Goal: Task Accomplishment & Management: Complete application form

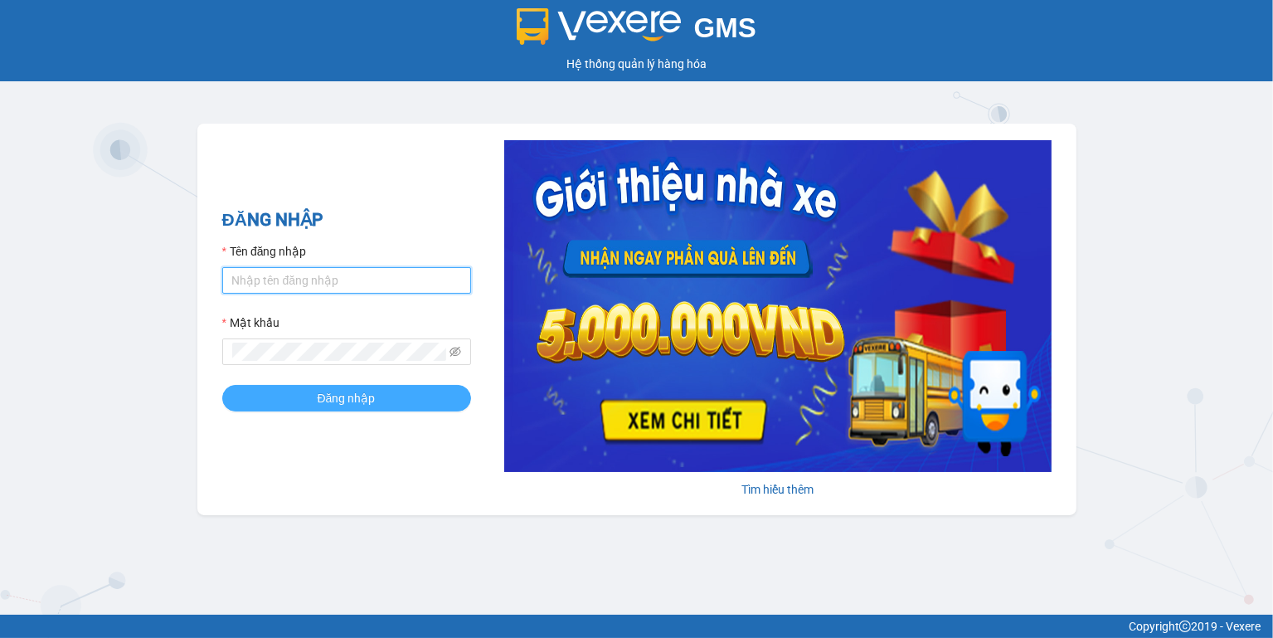
type input "ngoc.taithang"
click at [364, 406] on span "Đăng nhập" at bounding box center [347, 398] width 58 height 18
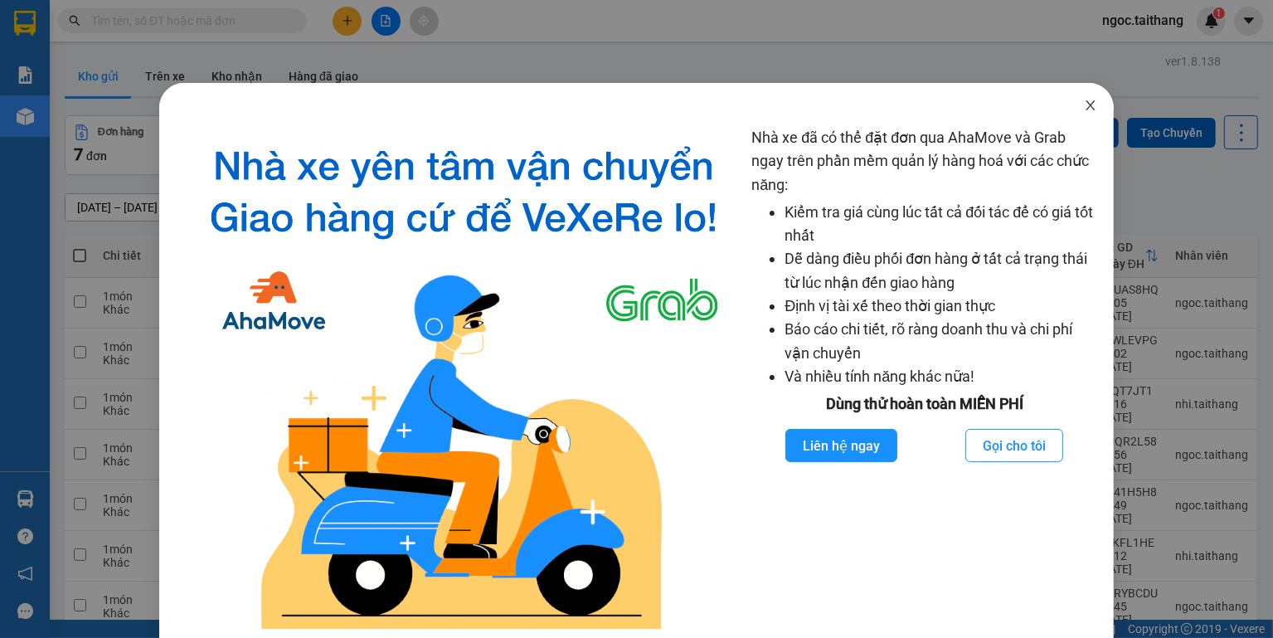
click at [1084, 105] on icon "close" at bounding box center [1090, 105] width 13 height 13
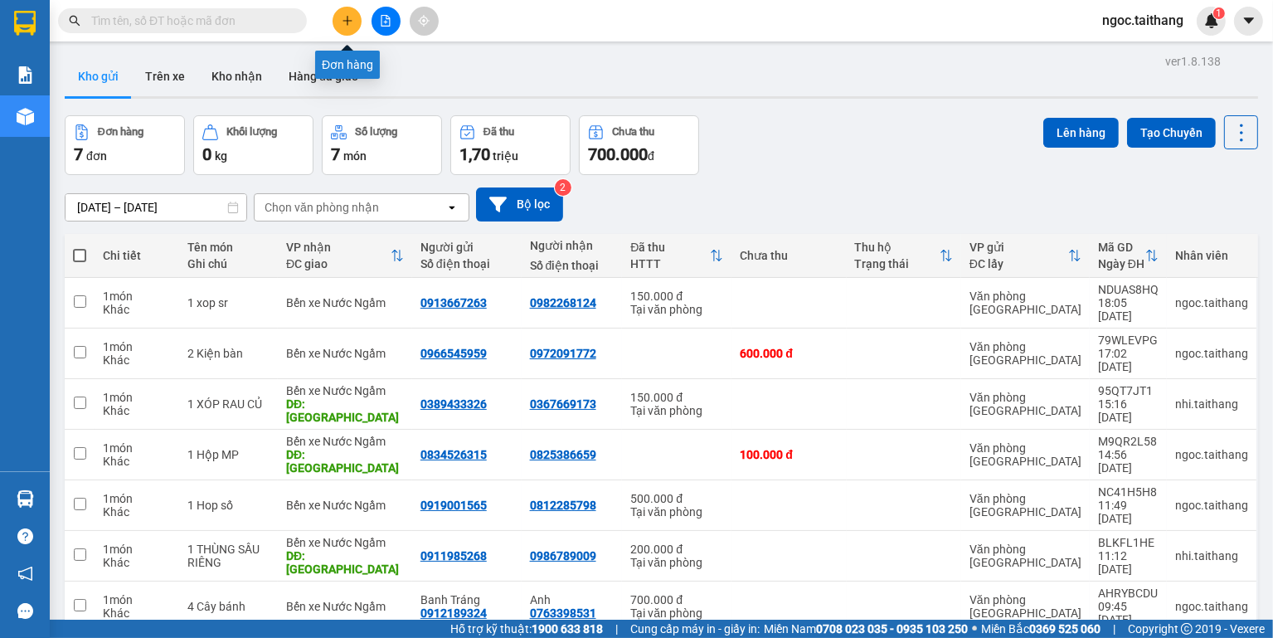
click at [354, 22] on button at bounding box center [347, 21] width 29 height 29
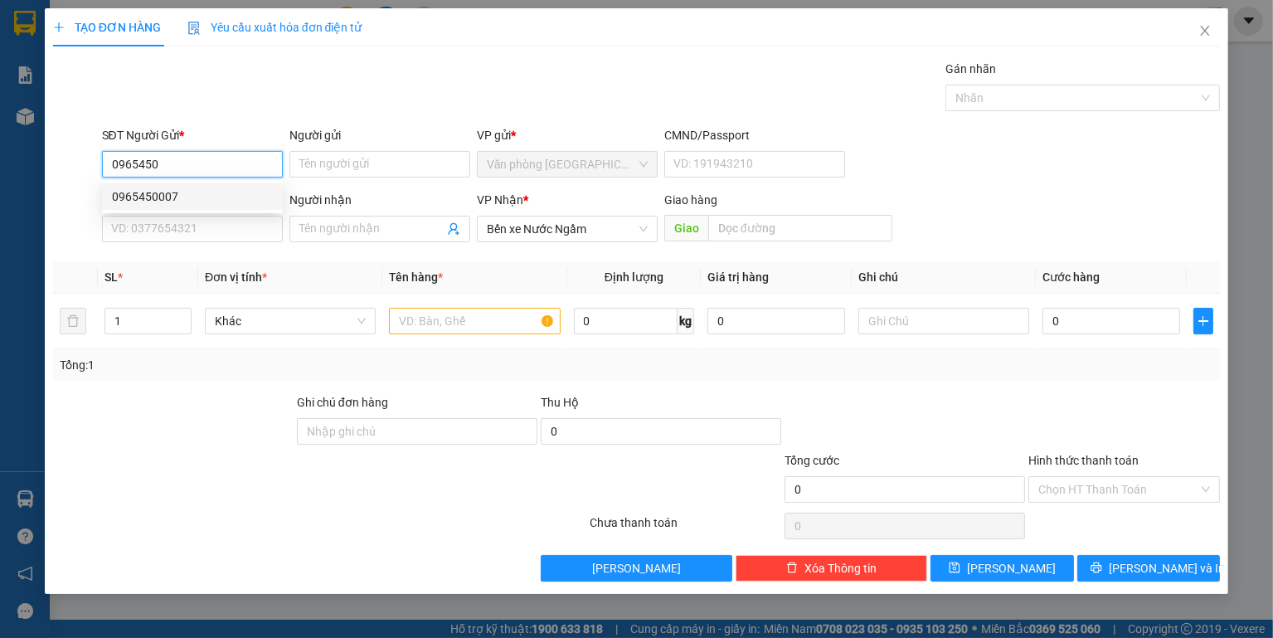
click at [161, 199] on div "0965450007" at bounding box center [192, 196] width 161 height 18
type input "0965450007"
type input "400.000"
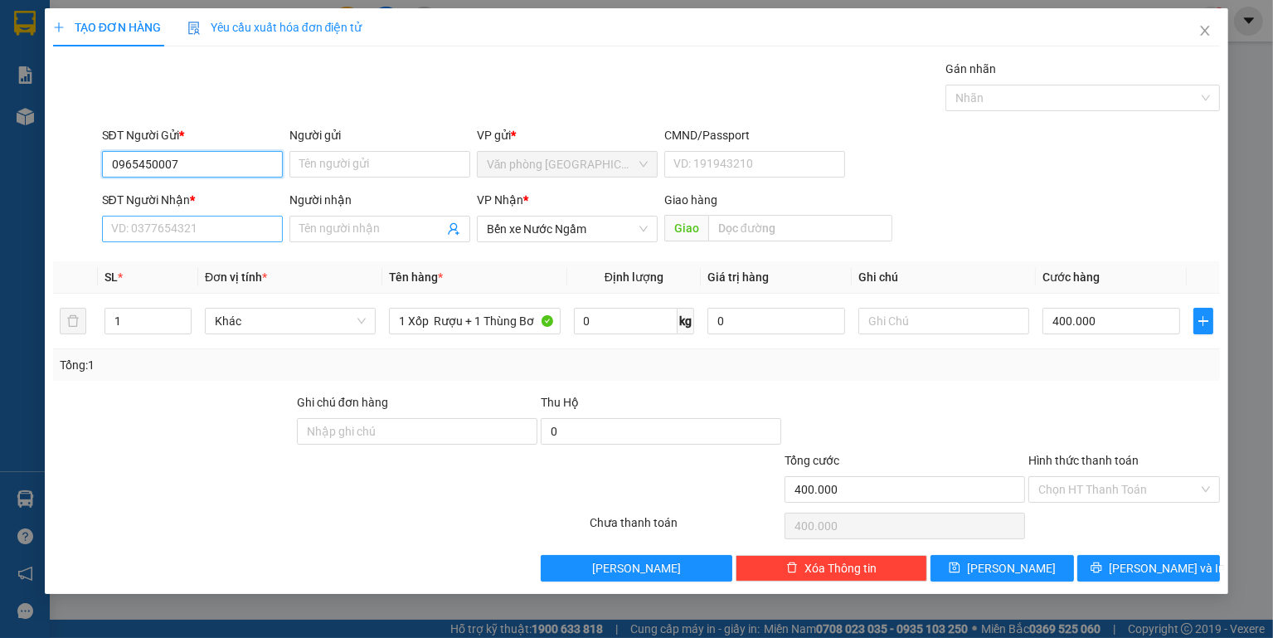
type input "0965450007"
click at [160, 226] on input "SĐT Người Nhận *" at bounding box center [192, 229] width 181 height 27
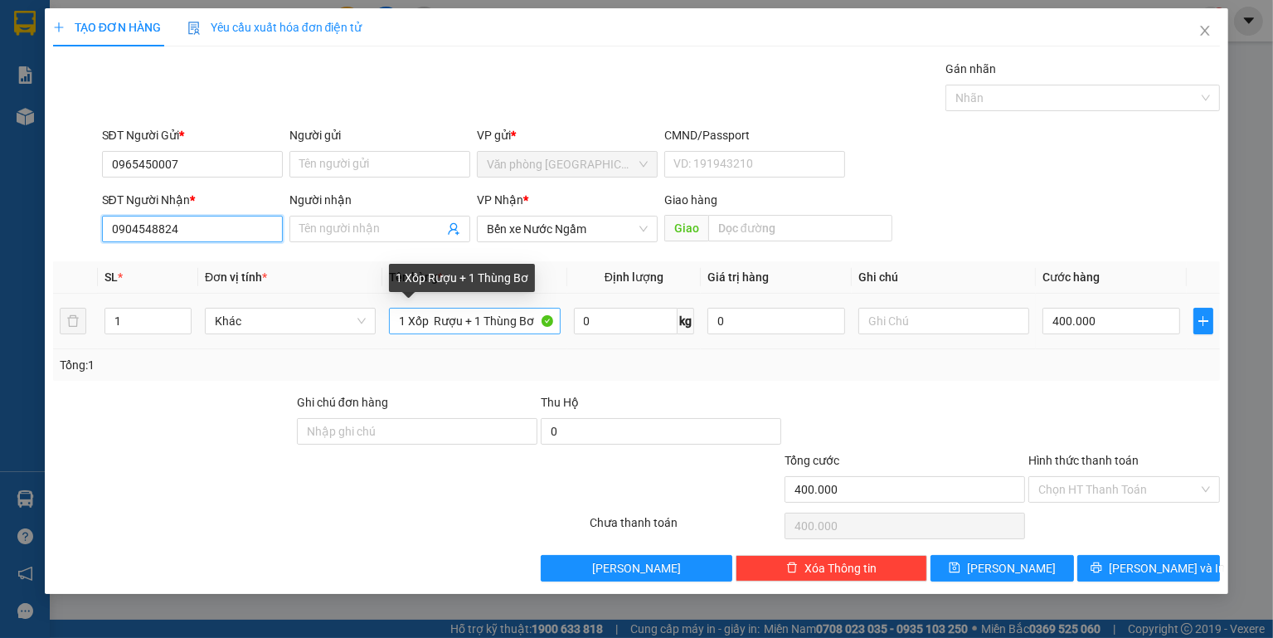
type input "0904548824"
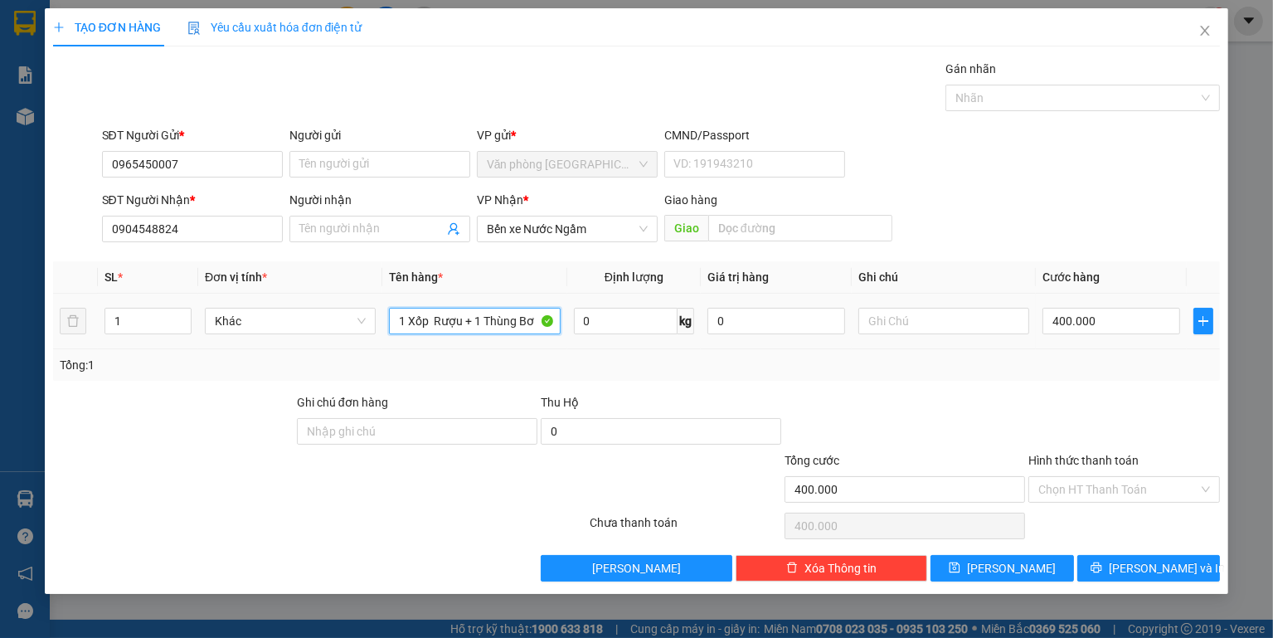
drag, startPoint x: 391, startPoint y: 320, endPoint x: 567, endPoint y: 318, distance: 175.8
click at [567, 318] on tr "1 Khác 1 Xốp Rượu + 1 Thùng Bơ 0 kg 0 400.000" at bounding box center [637, 322] width 1168 height 56
type input "1 Thung + 1 Túm"
click at [1131, 322] on input "400.000" at bounding box center [1111, 321] width 138 height 27
type input "1"
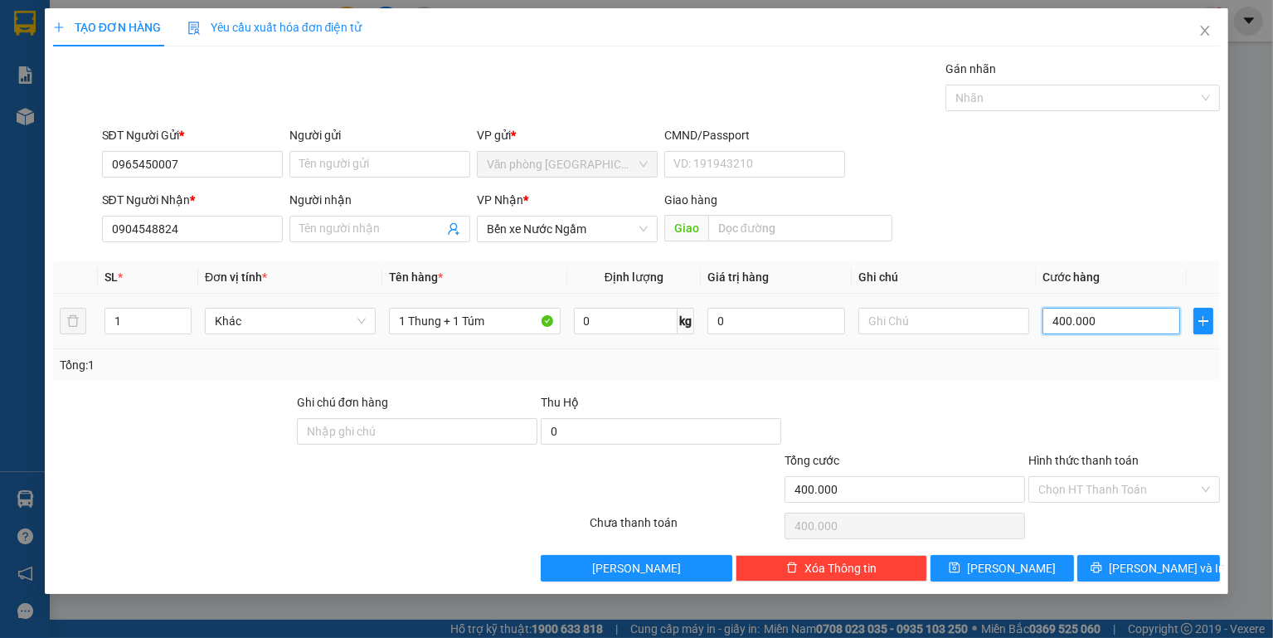
type input "1"
type input "15"
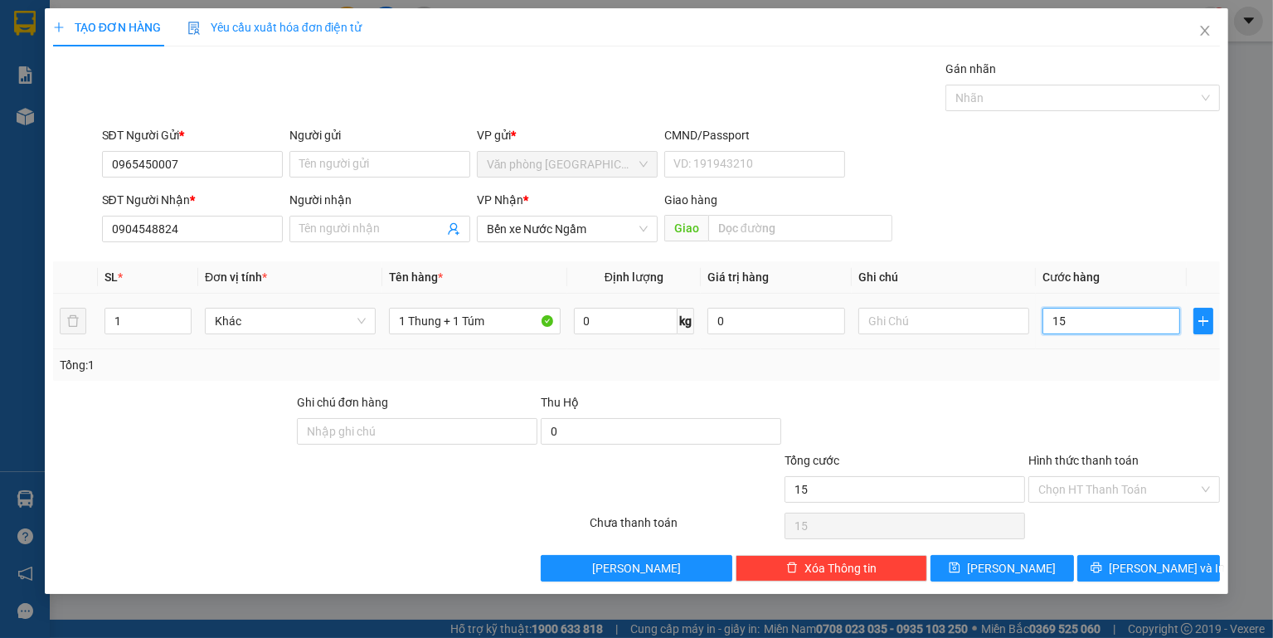
type input "150"
type input "15"
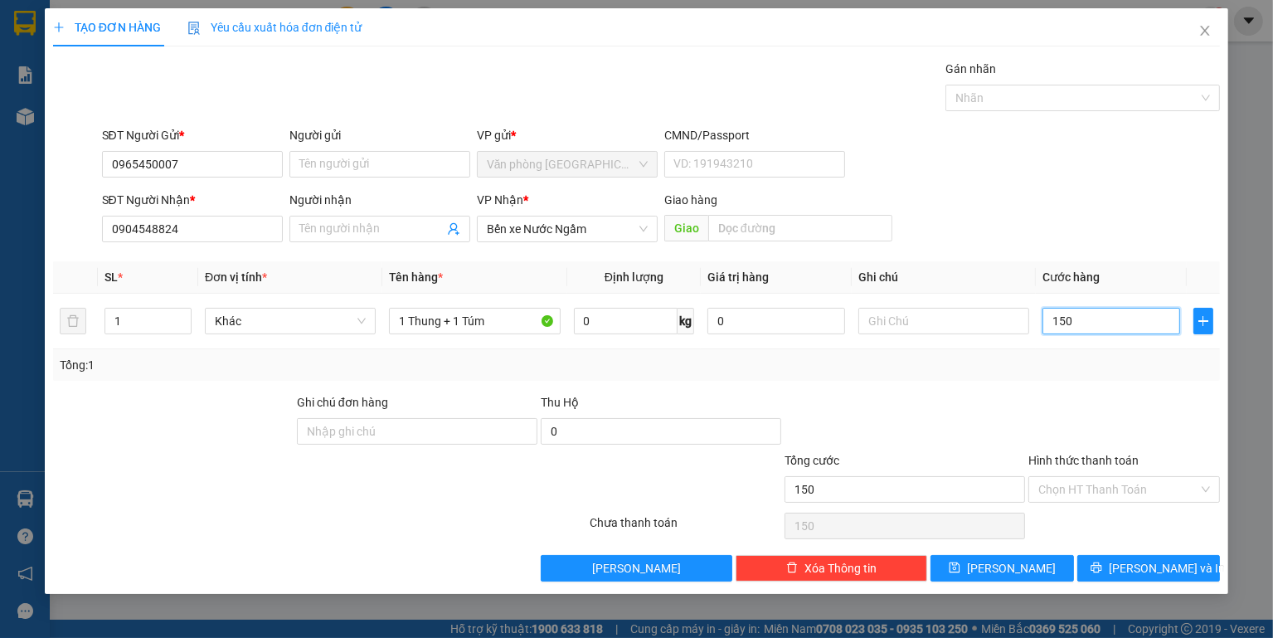
type input "15"
type input "1"
type input "0"
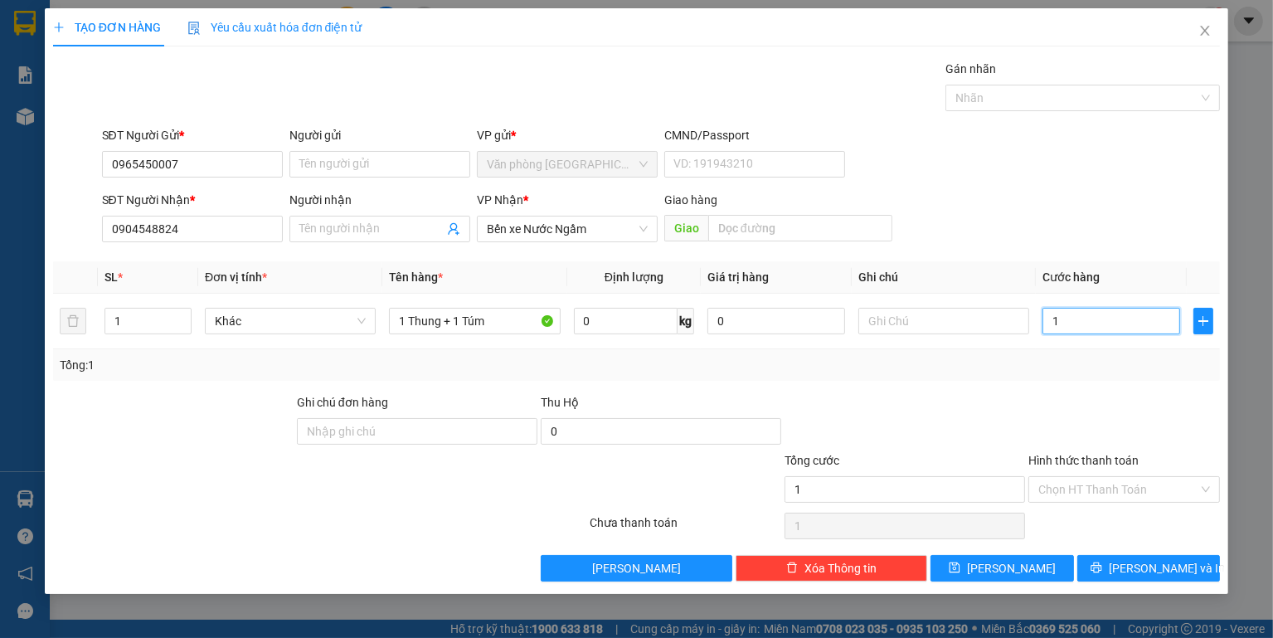
type input "0"
type input "2"
type input "02"
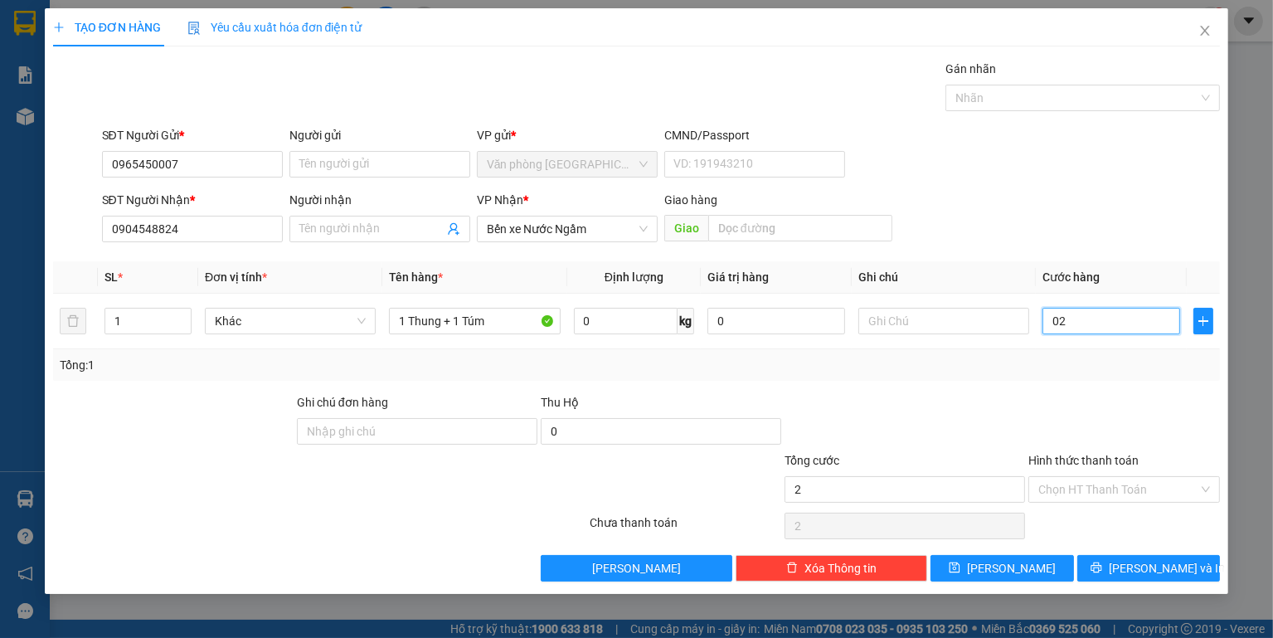
type input "20"
type input "020"
type input "200"
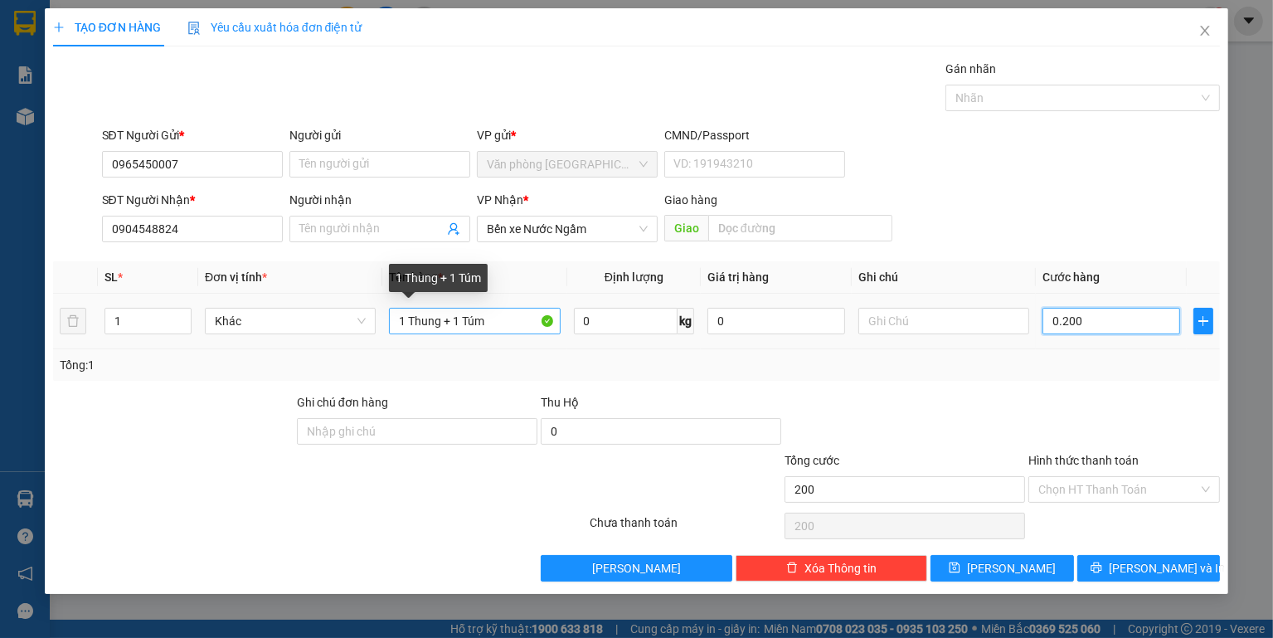
type input "0.200"
type input "200.000"
click at [507, 328] on input "1 Thung + 1 Túm" at bounding box center [474, 321] width 171 height 27
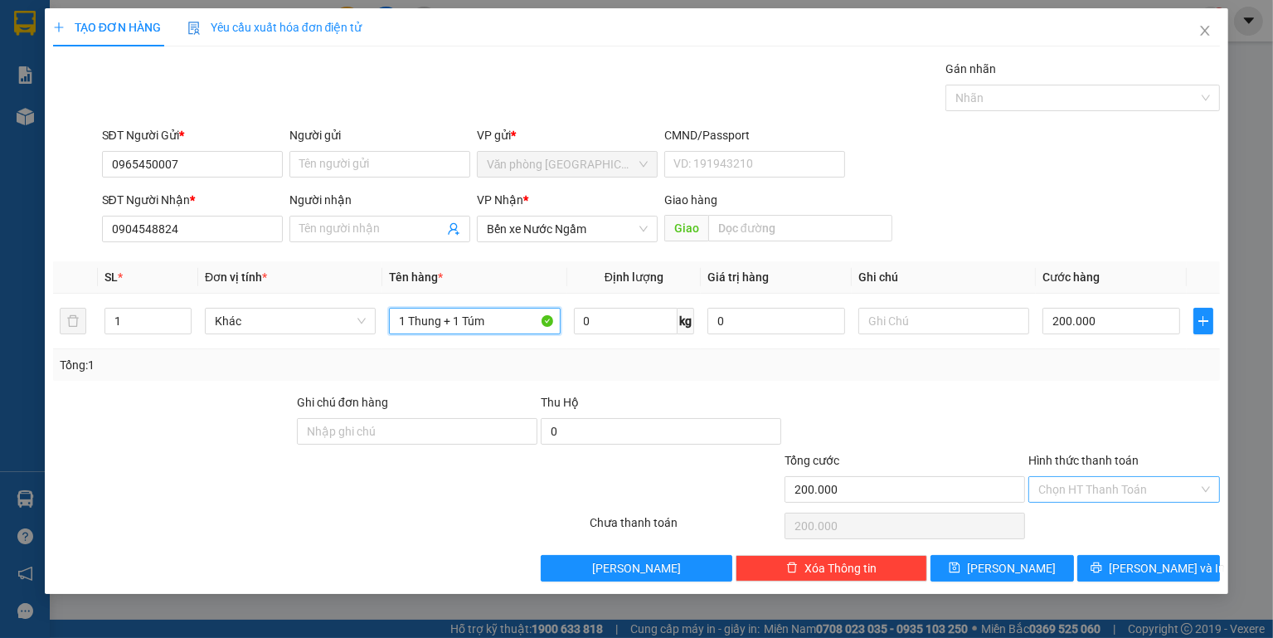
type input "1 Thung + 1 Túm"
click at [1140, 485] on input "Hình thức thanh toán" at bounding box center [1118, 489] width 160 height 25
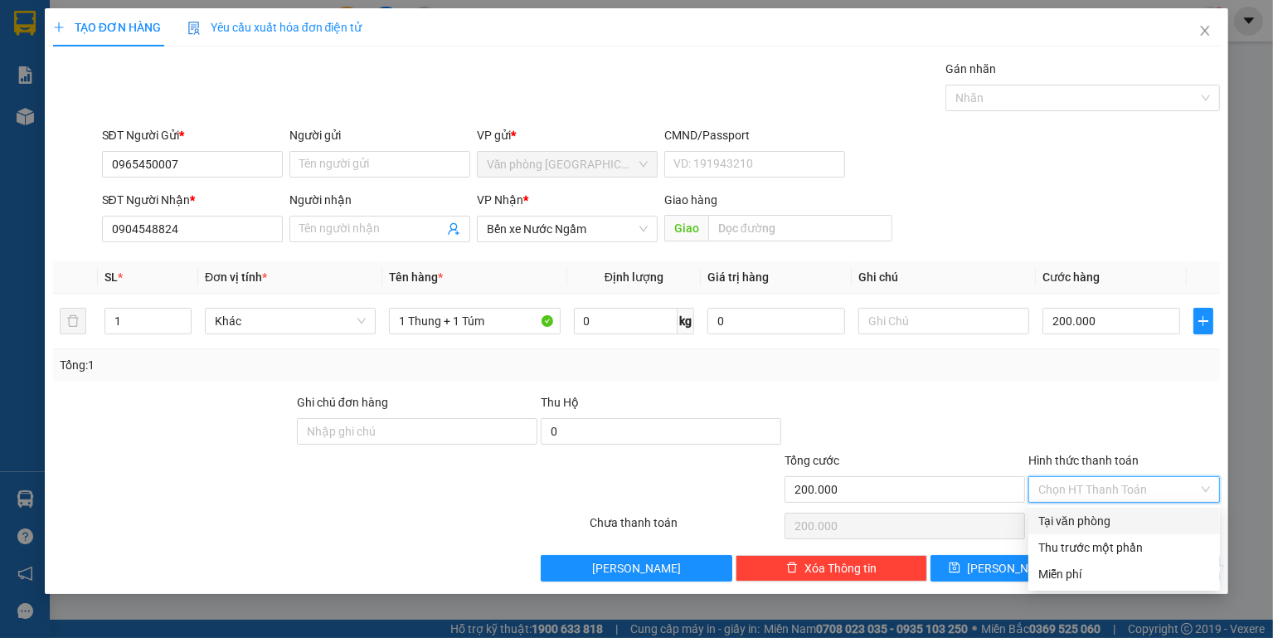
click at [1082, 520] on div "Tại văn phòng" at bounding box center [1124, 521] width 172 height 18
type input "0"
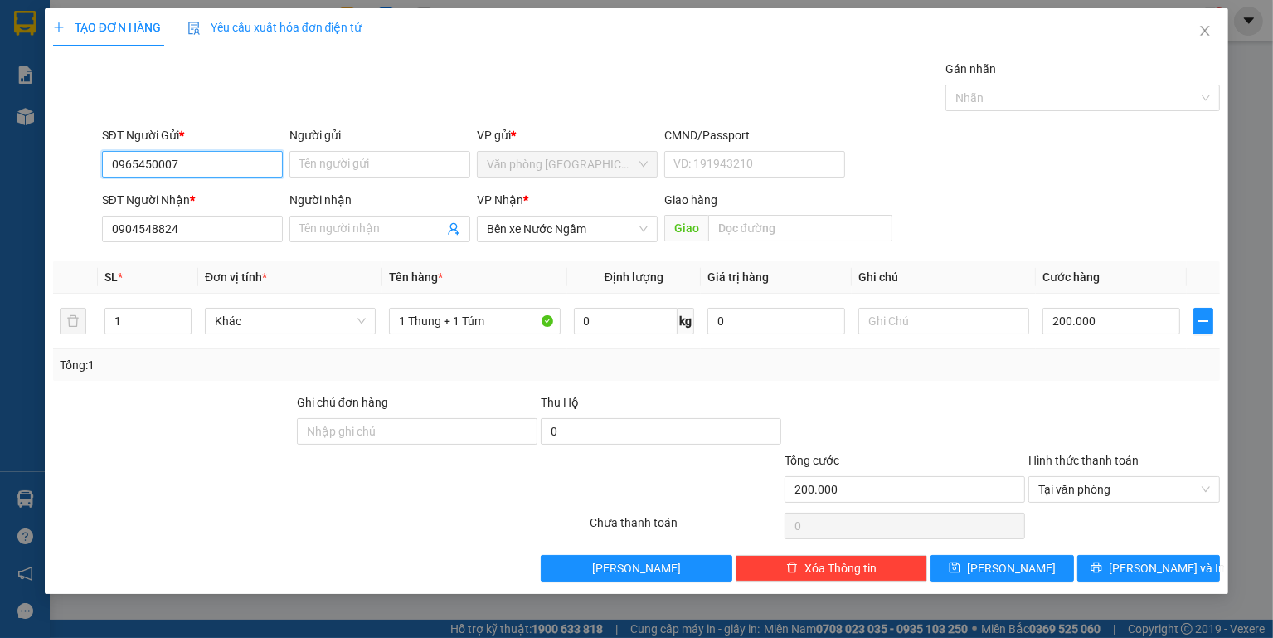
drag, startPoint x: 197, startPoint y: 164, endPoint x: 70, endPoint y: 160, distance: 127.8
click at [70, 160] on div "SĐT Người Gửi * 0965450007 0965450007 Người gửi Tên người gửi VP gửi * Văn phòn…" at bounding box center [636, 155] width 1171 height 58
click at [1102, 571] on icon "printer" at bounding box center [1096, 567] width 12 height 12
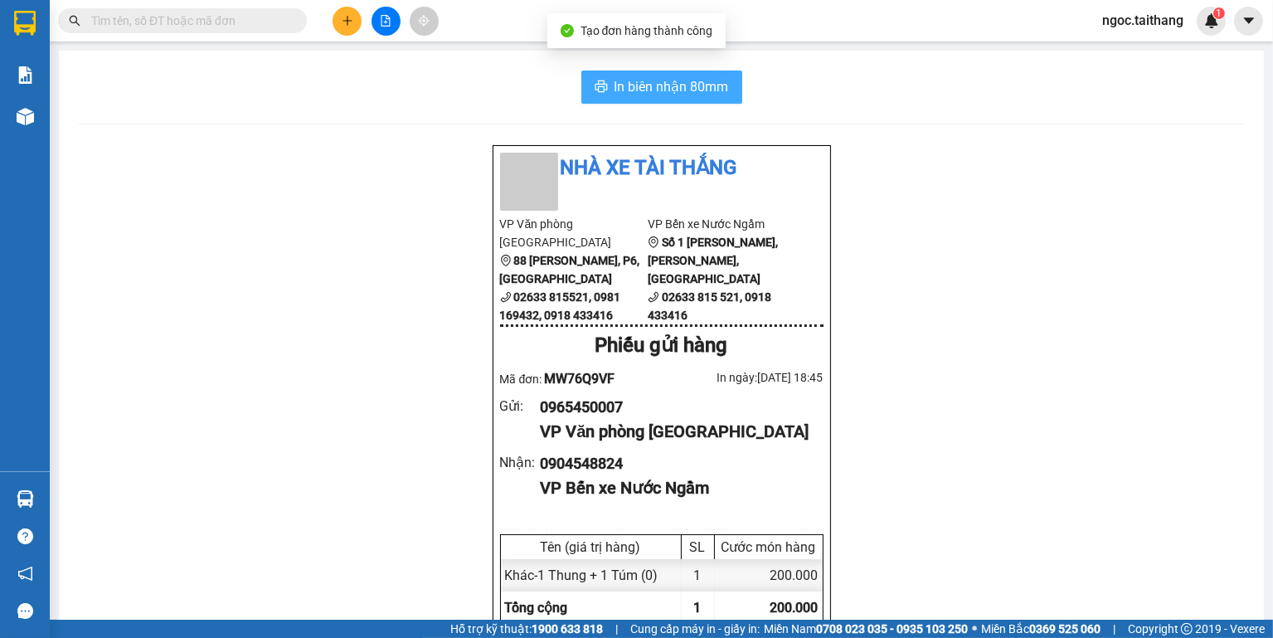
click at [658, 90] on span "In biên nhận 80mm" at bounding box center [671, 86] width 114 height 21
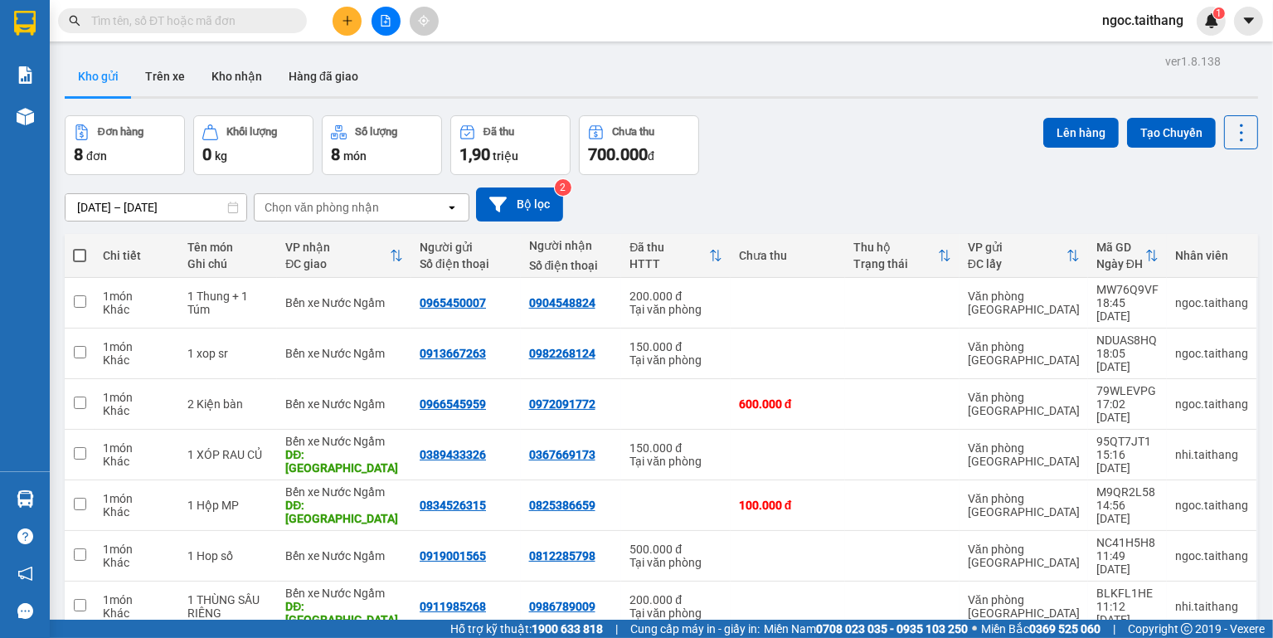
click at [338, 25] on button at bounding box center [347, 21] width 29 height 29
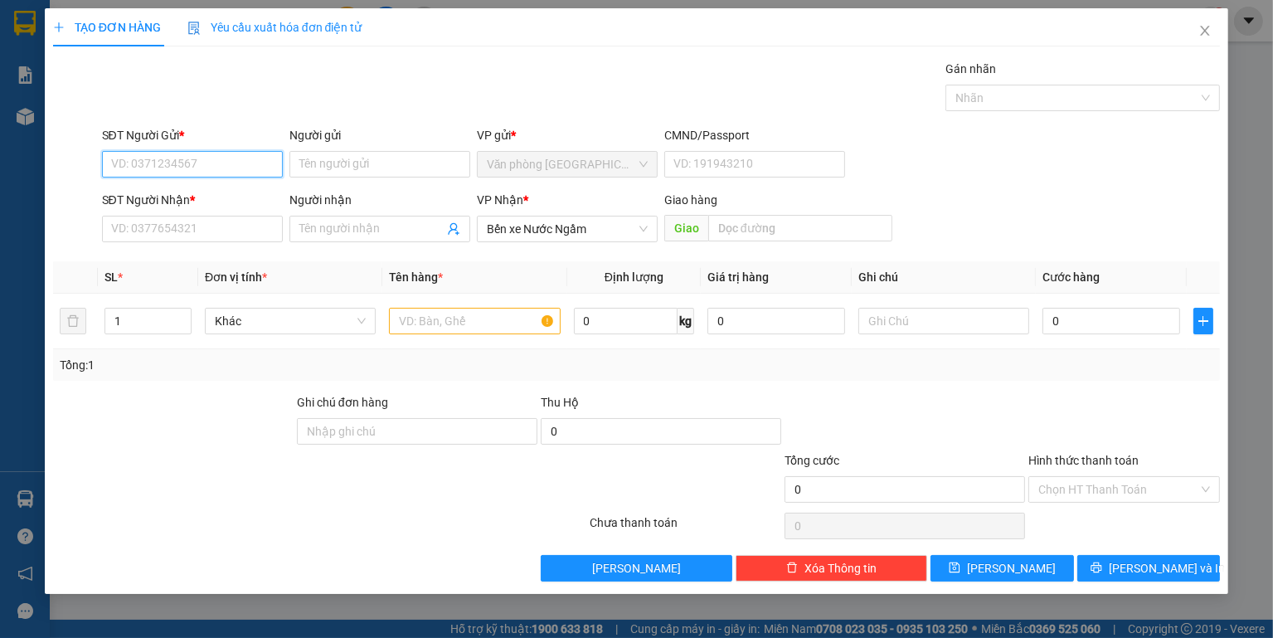
paste input "0965450007"
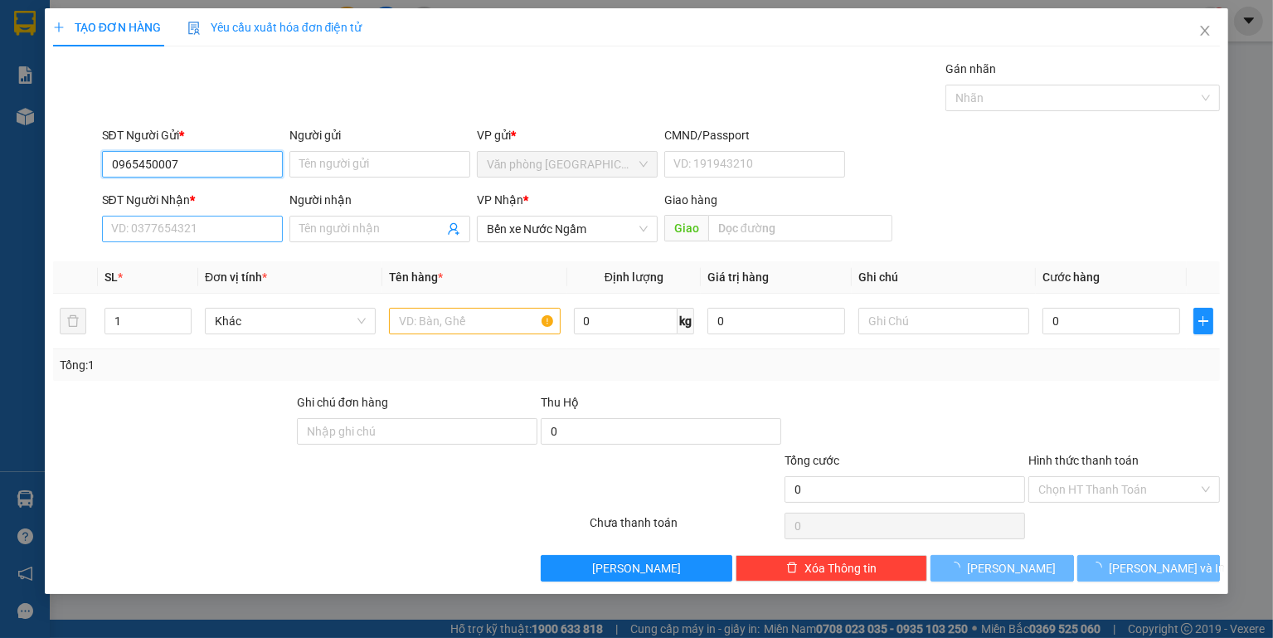
type input "0965450007"
click at [191, 221] on input "SĐT Người Nhận *" at bounding box center [192, 229] width 181 height 27
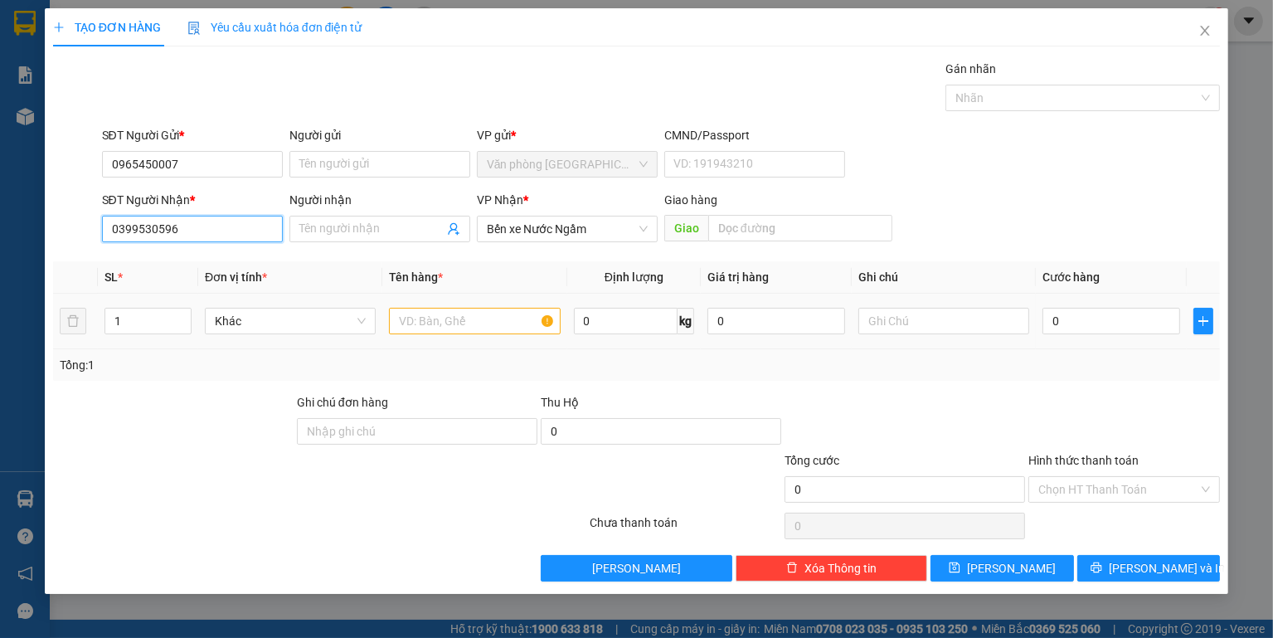
type input "0399530596"
drag, startPoint x: 481, startPoint y: 331, endPoint x: 478, endPoint y: 315, distance: 16.0
click at [481, 328] on input "text" at bounding box center [474, 321] width 171 height 27
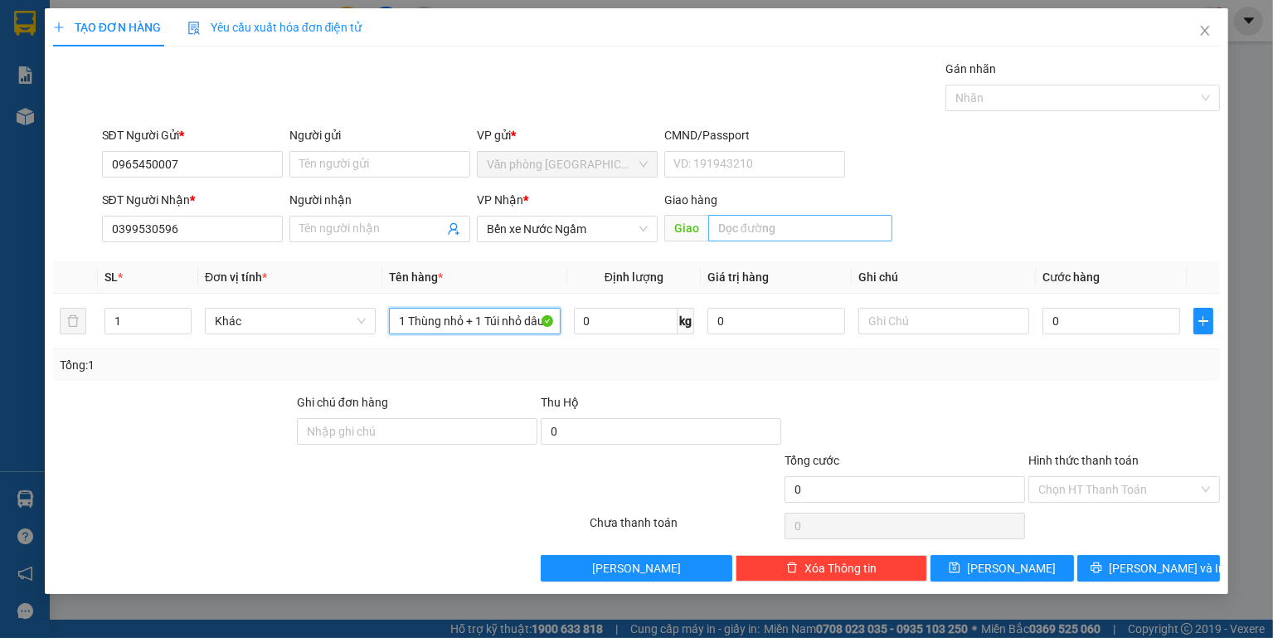
type input "1 Thùng nhỏ + 1 Túi nhỏ dâu"
click at [766, 225] on input "text" at bounding box center [800, 228] width 184 height 27
type input "[PERSON_NAME] - Đường 36"
click at [1111, 318] on input "0" at bounding box center [1111, 321] width 138 height 27
type input "1"
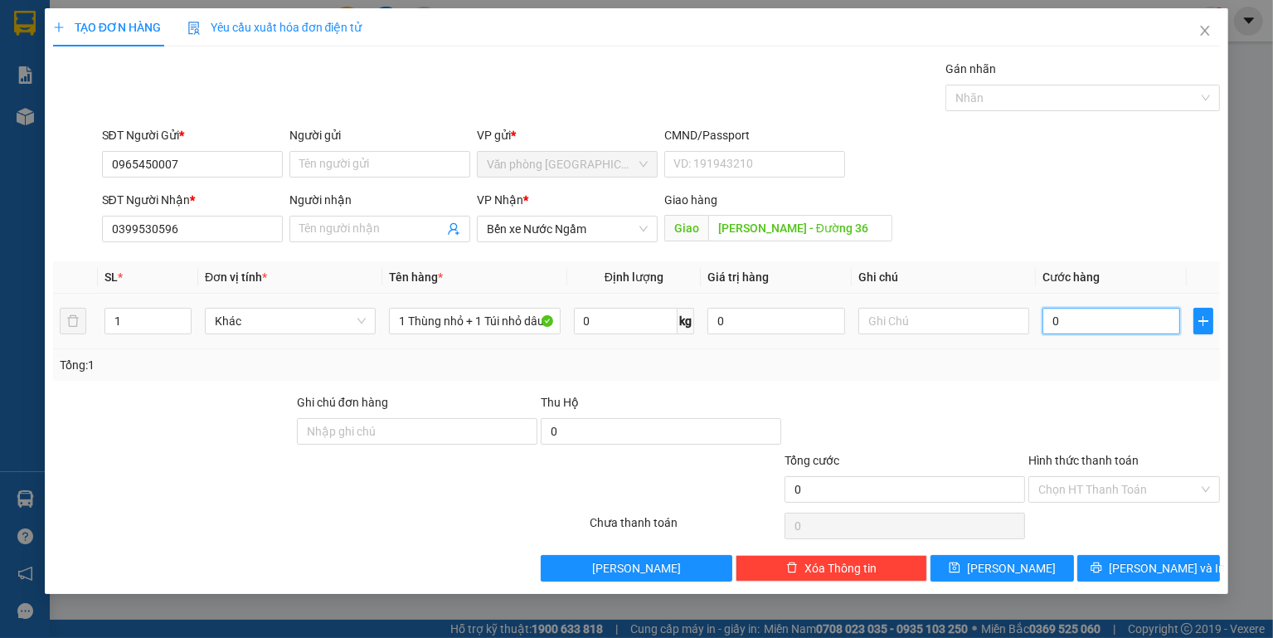
type input "1"
type input "15"
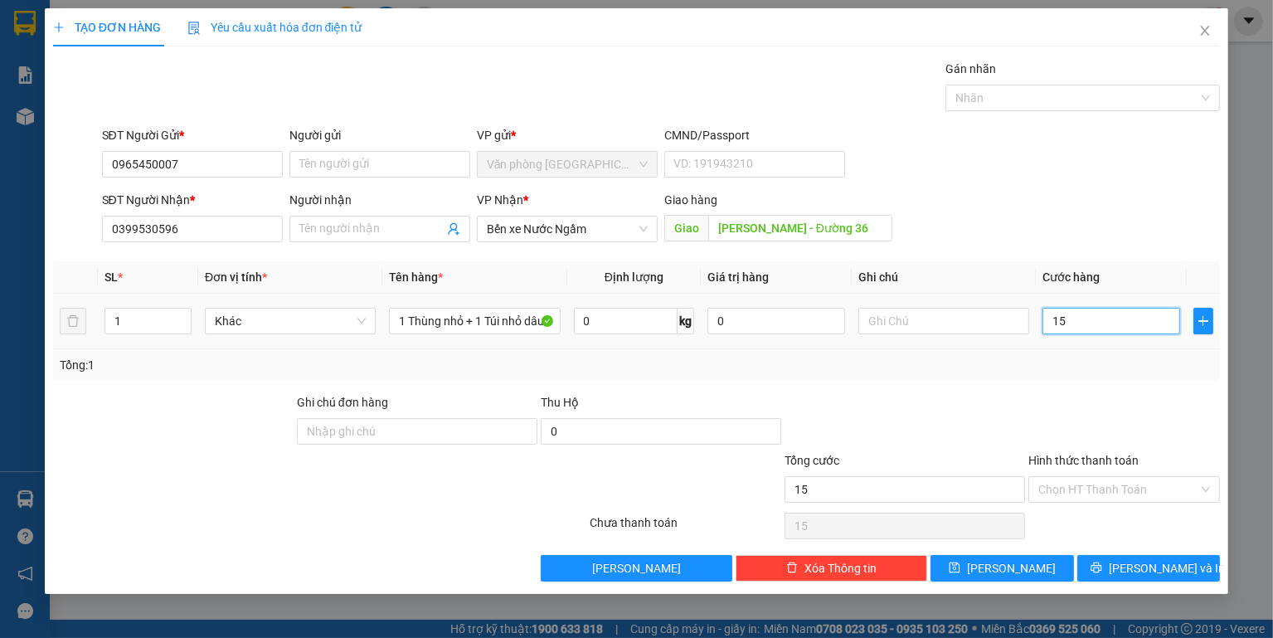
type input "150"
type input "1.500"
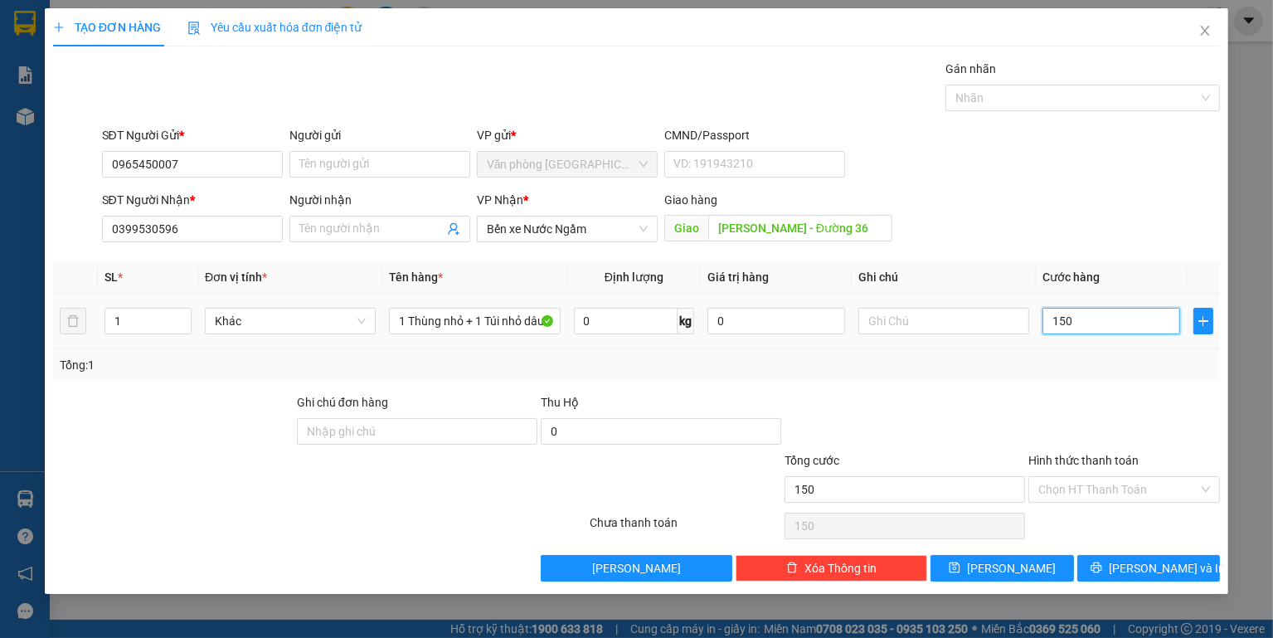
type input "1.500"
type input "15.000"
type input "150.000"
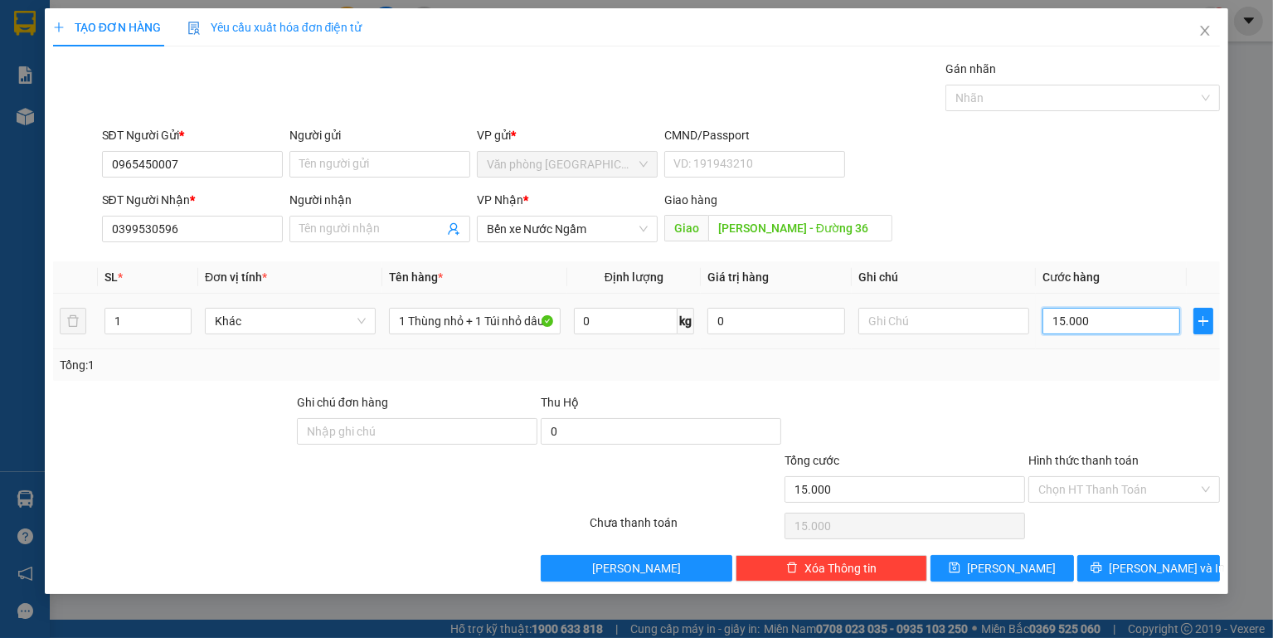
type input "150.000"
click at [1152, 492] on input "Hình thức thanh toán" at bounding box center [1118, 489] width 160 height 25
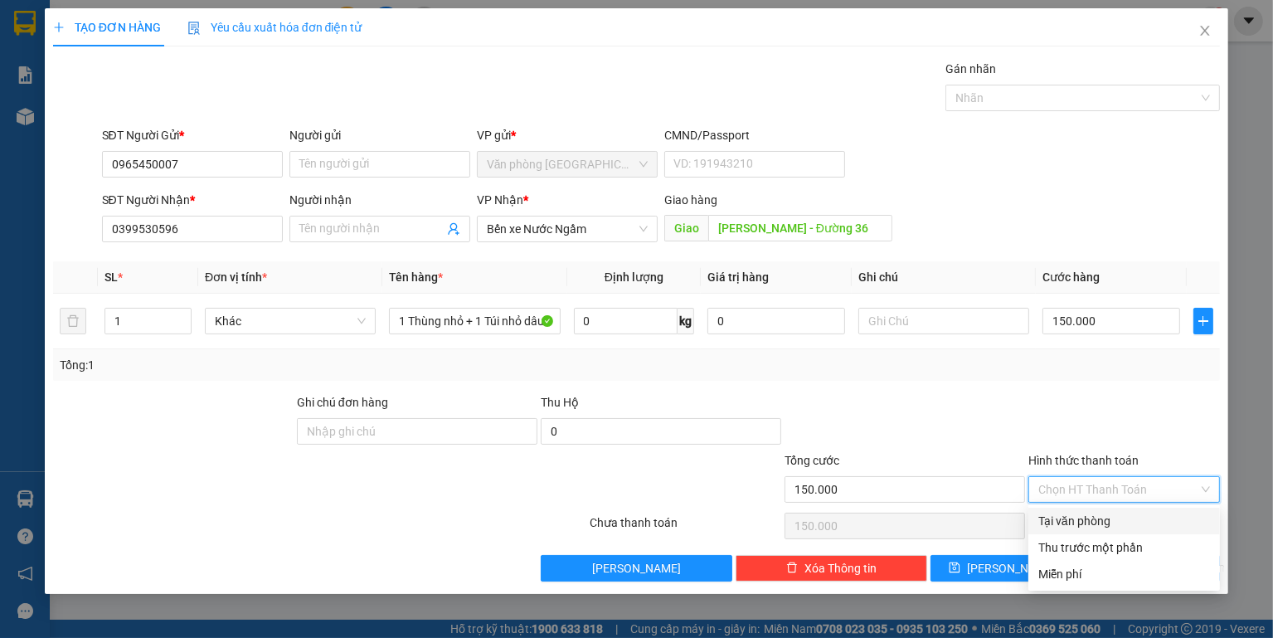
click at [1068, 522] on div "Tại văn phòng" at bounding box center [1124, 521] width 172 height 18
type input "0"
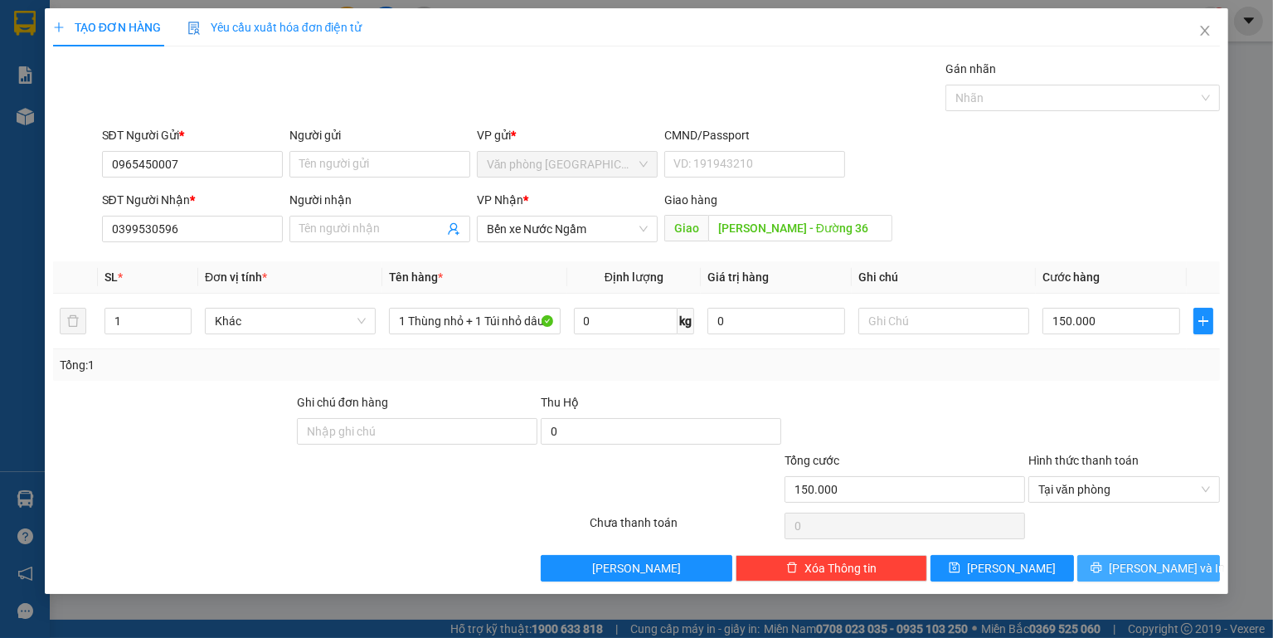
click at [1102, 561] on icon "printer" at bounding box center [1096, 567] width 12 height 12
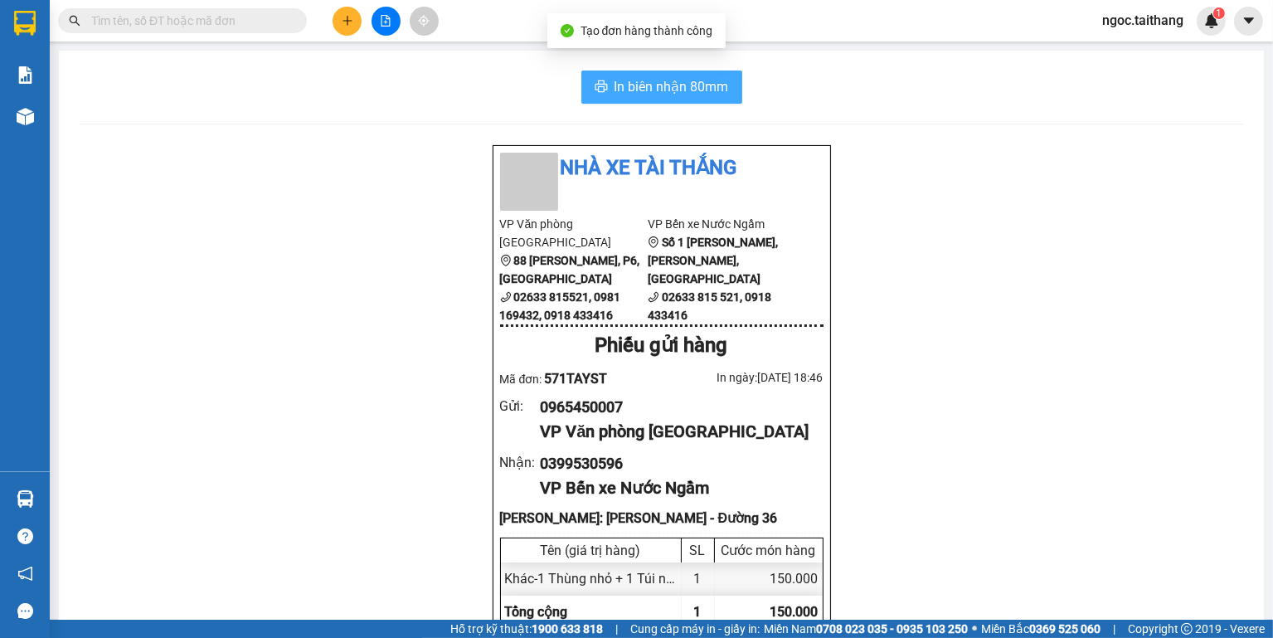
click at [682, 90] on span "In biên nhận 80mm" at bounding box center [671, 86] width 114 height 21
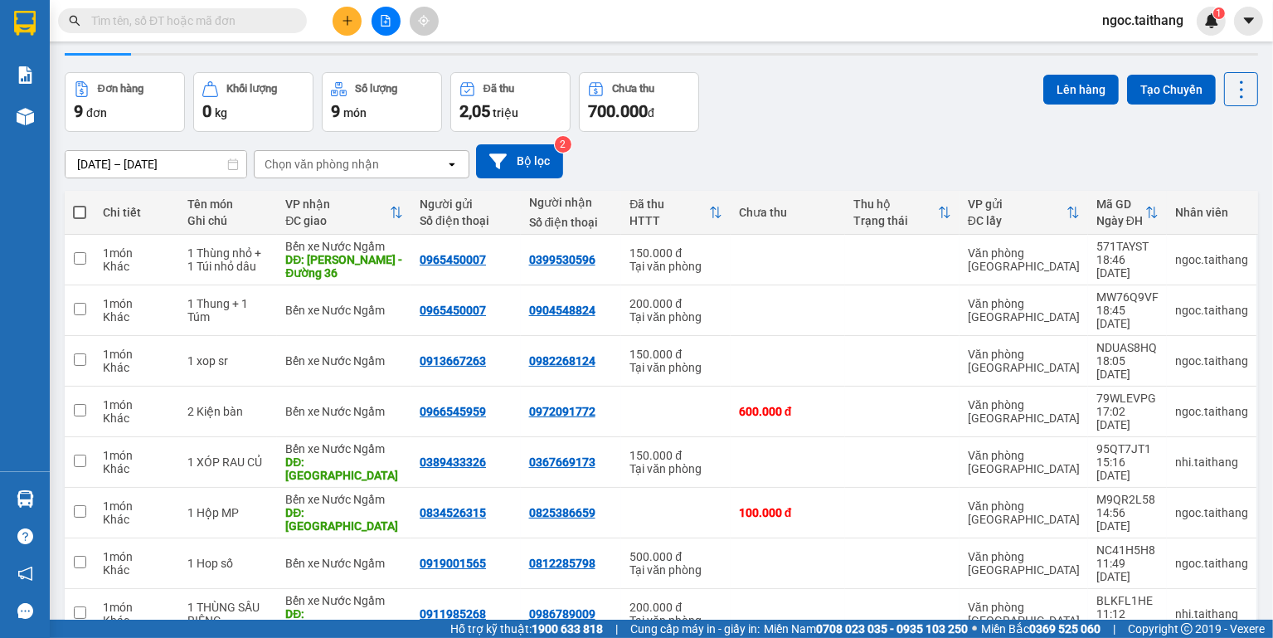
scroll to position [59, 0]
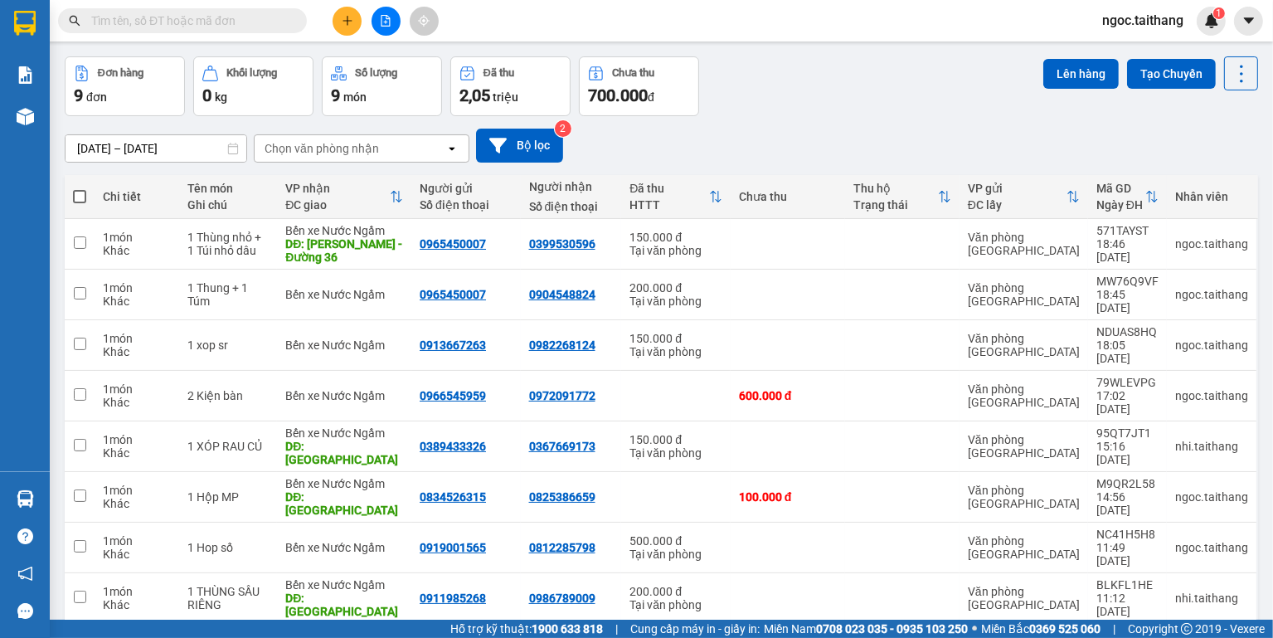
click at [86, 199] on th at bounding box center [80, 197] width 30 height 44
click at [77, 196] on span at bounding box center [79, 196] width 13 height 13
click at [80, 188] on input "checkbox" at bounding box center [80, 188] width 0 height 0
checkbox input "true"
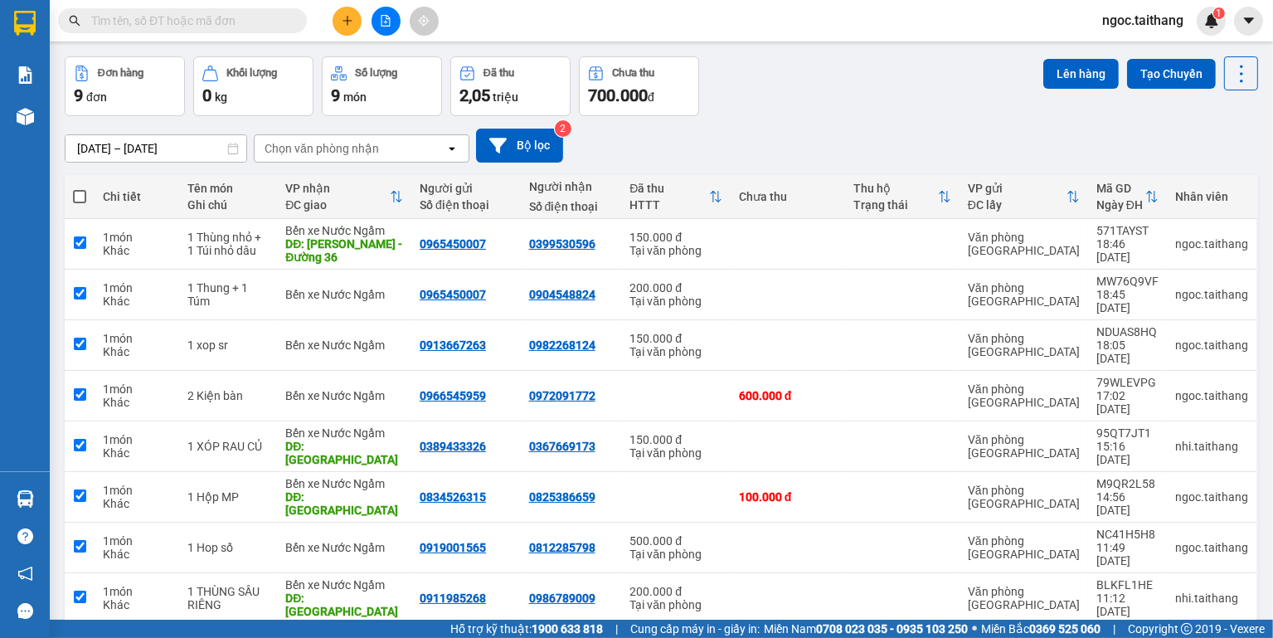
checkbox input "true"
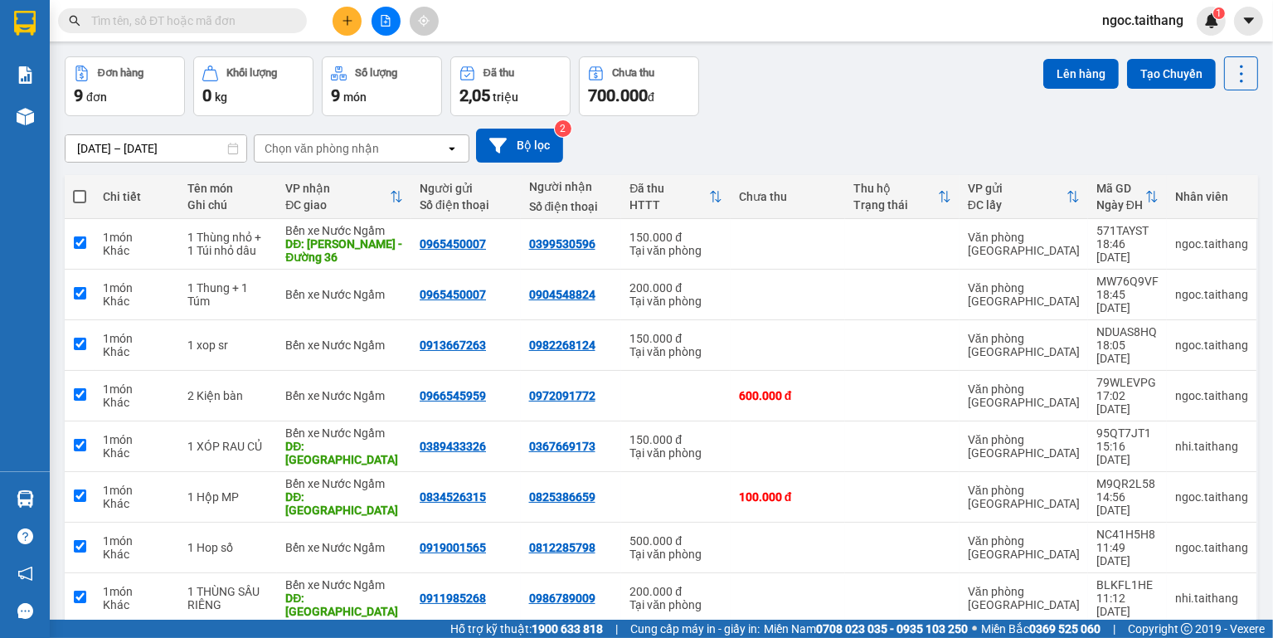
checkbox input "true"
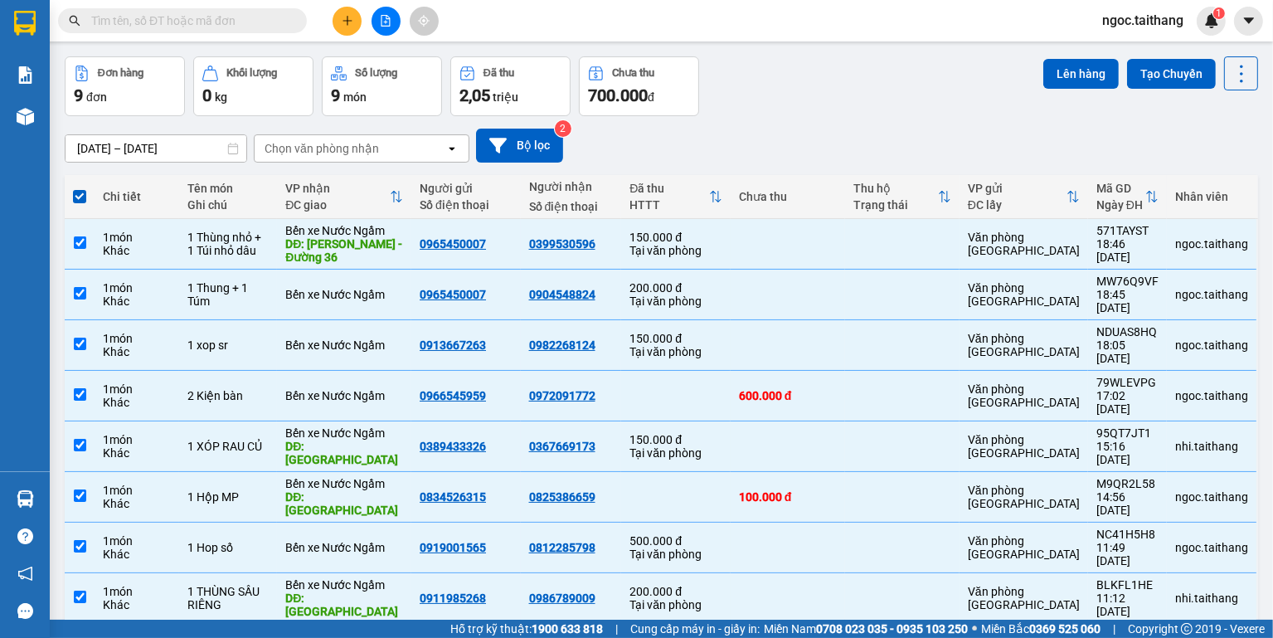
click at [77, 196] on span at bounding box center [79, 196] width 13 height 13
click at [80, 188] on input "checkbox" at bounding box center [80, 188] width 0 height 0
checkbox input "false"
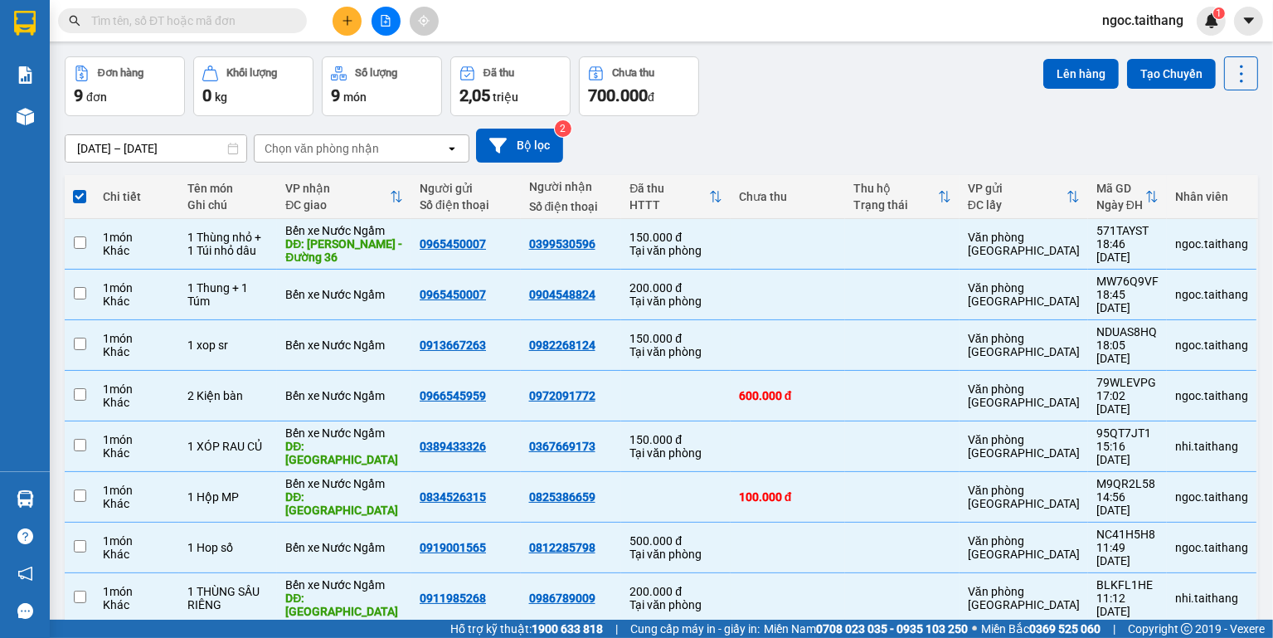
checkbox input "false"
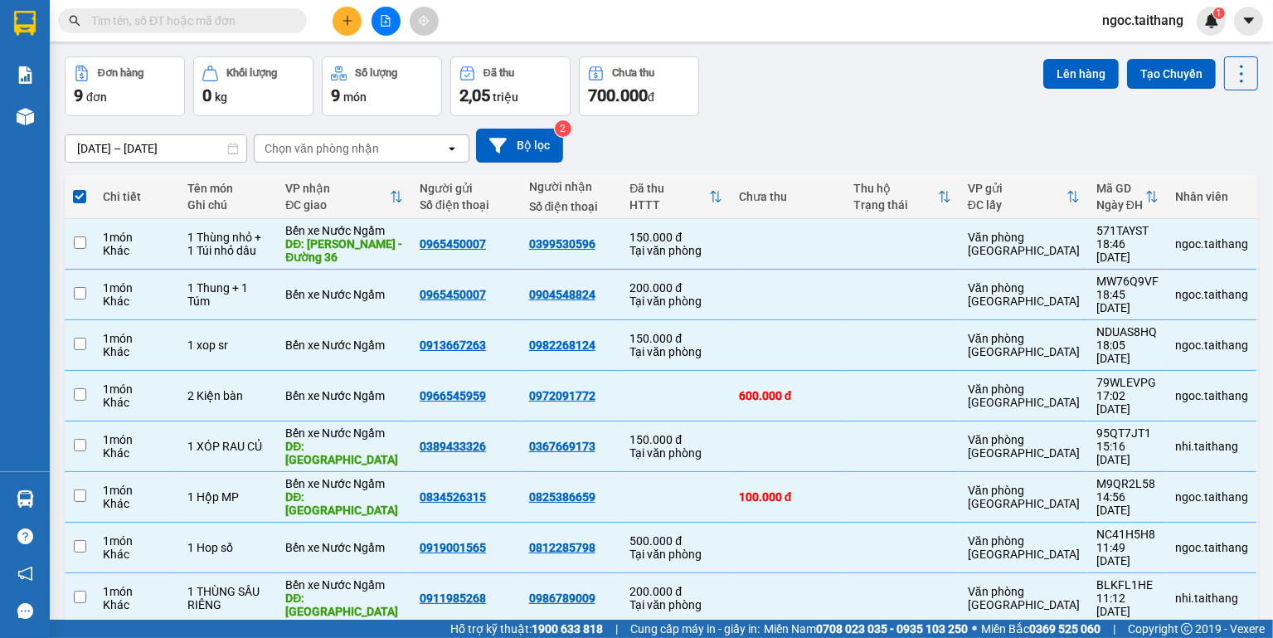
checkbox input "false"
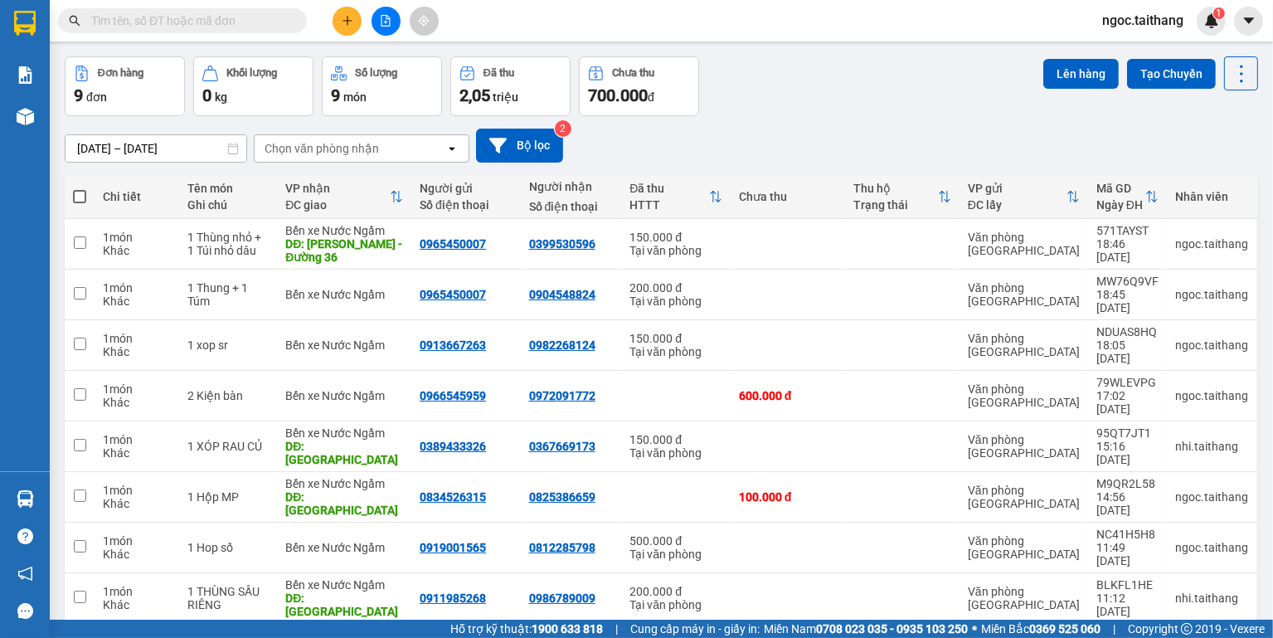
click at [787, 133] on div "[DATE] – [DATE] Press the down arrow key to interact with the calendar and sele…" at bounding box center [661, 146] width 1193 height 34
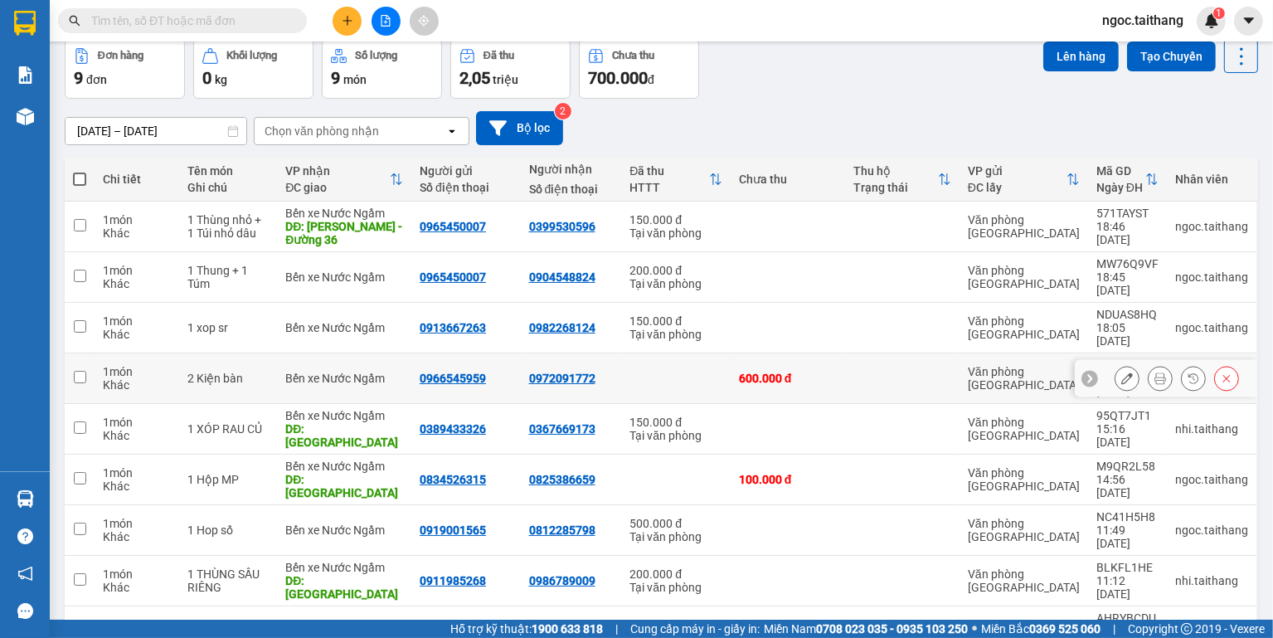
scroll to position [0, 0]
